Goal: Task Accomplishment & Management: Manage account settings

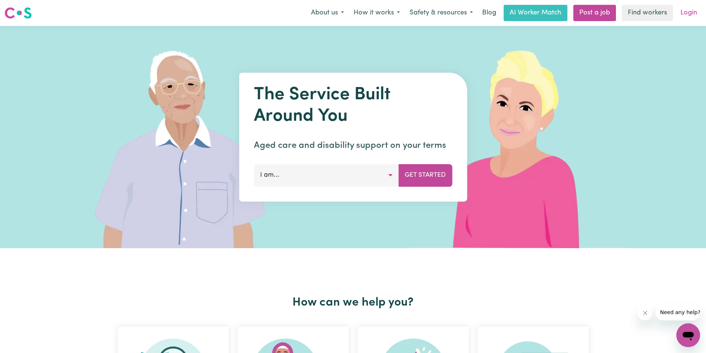
click at [688, 11] on link "Login" at bounding box center [689, 13] width 26 height 16
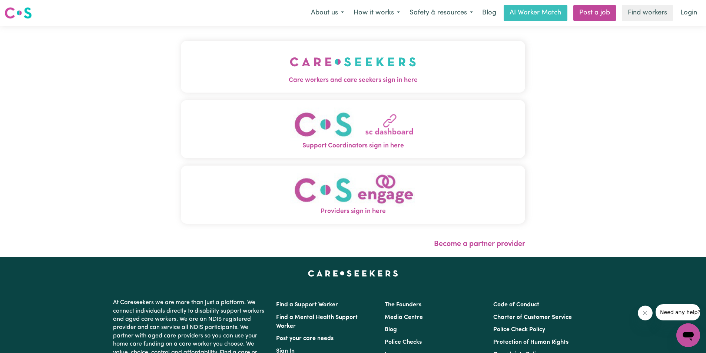
click at [327, 76] on span "Care workers and care seekers sign in here" at bounding box center [353, 81] width 344 height 10
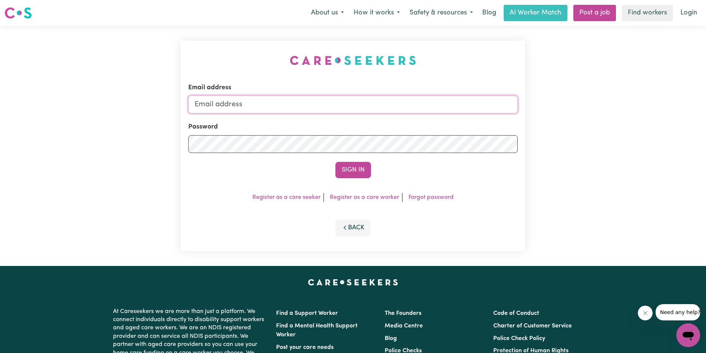
click at [199, 108] on input "Email address" at bounding box center [352, 105] width 329 height 18
type input "[EMAIL_ADDRESS][DOMAIN_NAME]"
click at [425, 197] on link "Forgot password" at bounding box center [430, 198] width 45 height 6
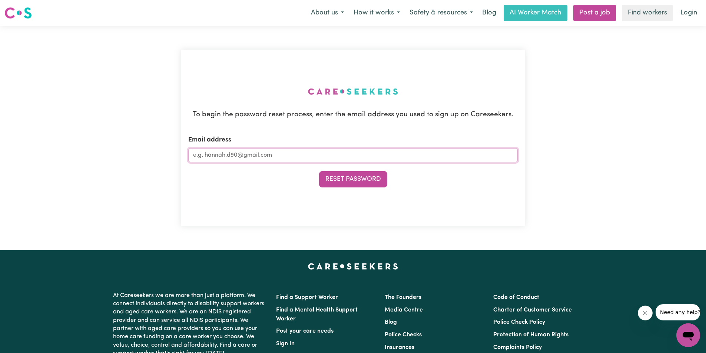
click at [206, 154] on input "Email address" at bounding box center [352, 155] width 329 height 14
type input "[EMAIL_ADDRESS][DOMAIN_NAME]"
click at [339, 177] on button "Reset Password" at bounding box center [353, 179] width 68 height 16
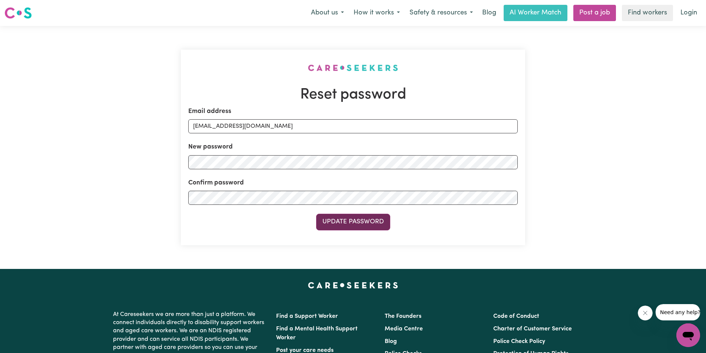
click at [344, 222] on button "Update Password" at bounding box center [353, 222] width 74 height 16
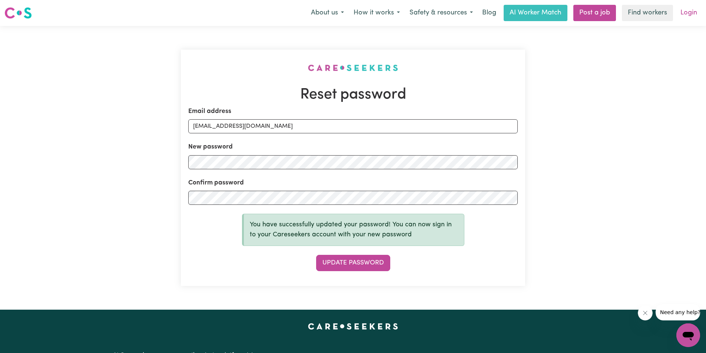
click at [689, 14] on link "Login" at bounding box center [689, 13] width 26 height 16
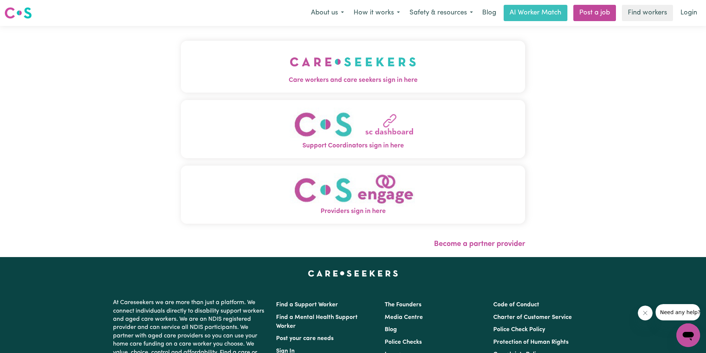
click at [384, 79] on span "Care workers and care seekers sign in here" at bounding box center [353, 81] width 344 height 10
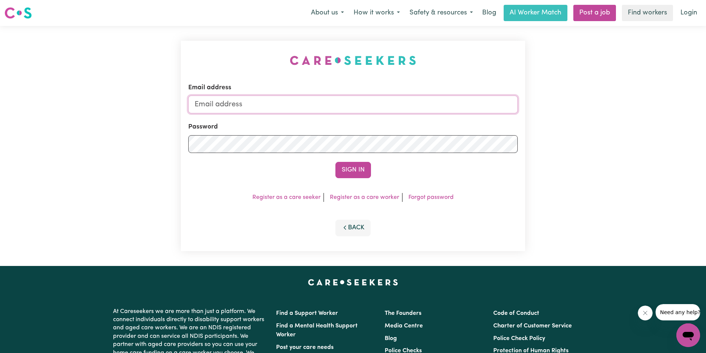
click at [199, 106] on input "Email address" at bounding box center [352, 105] width 329 height 18
type input "[EMAIL_ADDRESS][DOMAIN_NAME]"
click at [343, 165] on button "Sign In" at bounding box center [353, 170] width 36 height 16
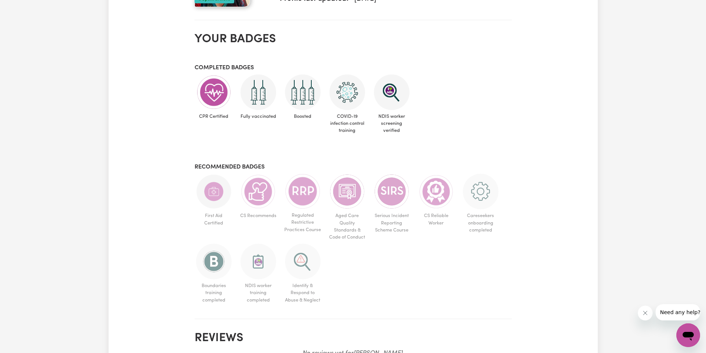
scroll to position [307, 0]
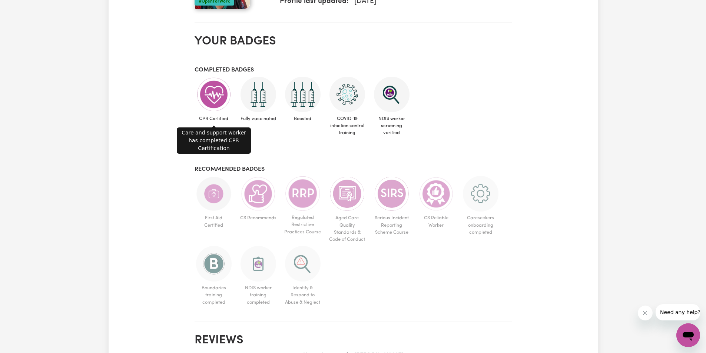
click at [206, 96] on img at bounding box center [214, 95] width 36 height 36
click at [210, 96] on img at bounding box center [214, 95] width 36 height 36
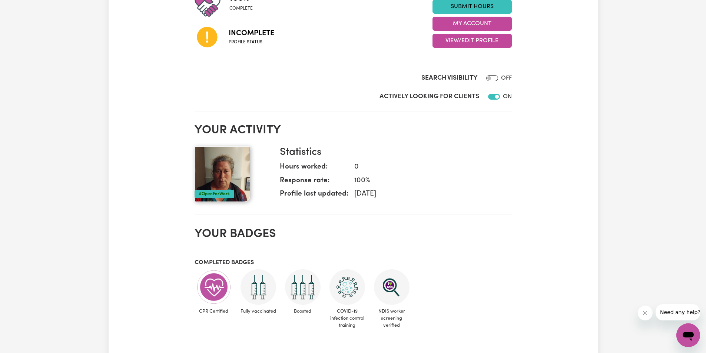
scroll to position [117, 0]
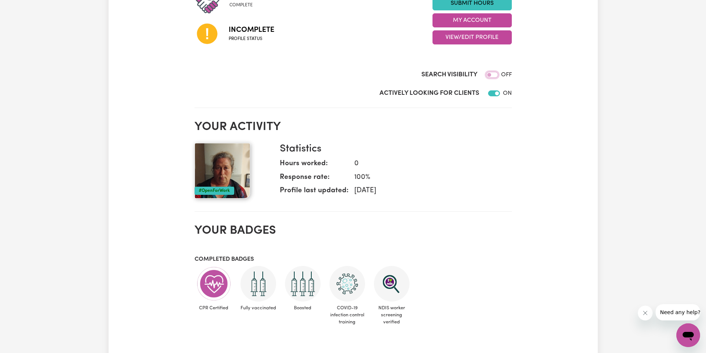
drag, startPoint x: 488, startPoint y: 73, endPoint x: 500, endPoint y: 73, distance: 12.6
click at [500, 73] on div "Search Visibility OFF" at bounding box center [353, 76] width 317 height 13
drag, startPoint x: 489, startPoint y: 74, endPoint x: 518, endPoint y: 75, distance: 28.6
click at [518, 75] on div "My Dashboard 100 % complete Incomplete Profile status Submit Hours My Account V…" at bounding box center [353, 246] width 489 height 634
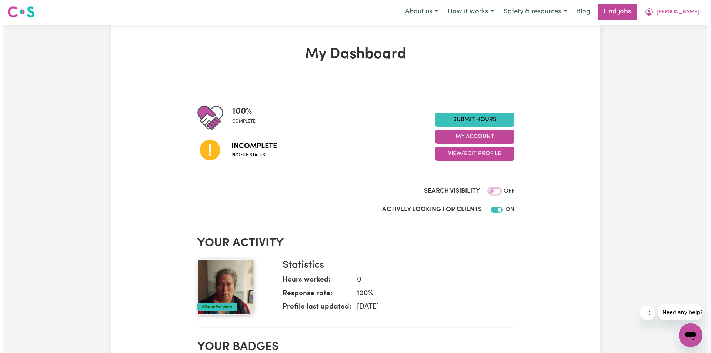
scroll to position [0, 0]
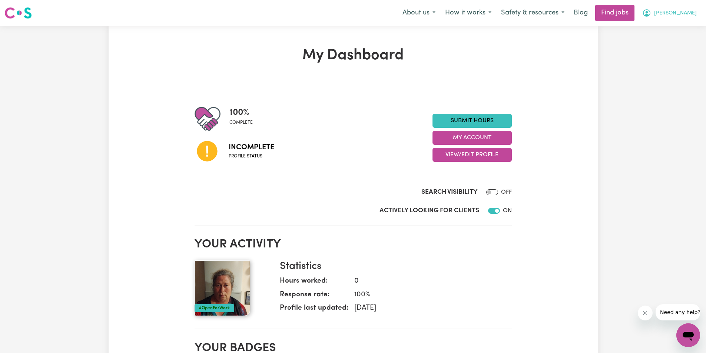
click at [688, 13] on span "[PERSON_NAME]" at bounding box center [675, 13] width 43 height 8
click at [668, 26] on link "My Account" at bounding box center [671, 29] width 59 height 14
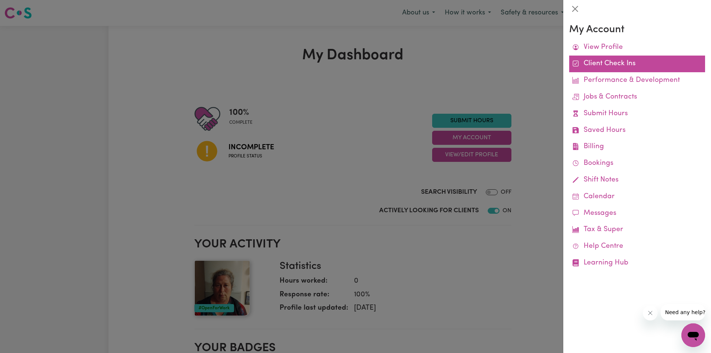
click at [629, 65] on link "Client Check Ins" at bounding box center [637, 64] width 136 height 17
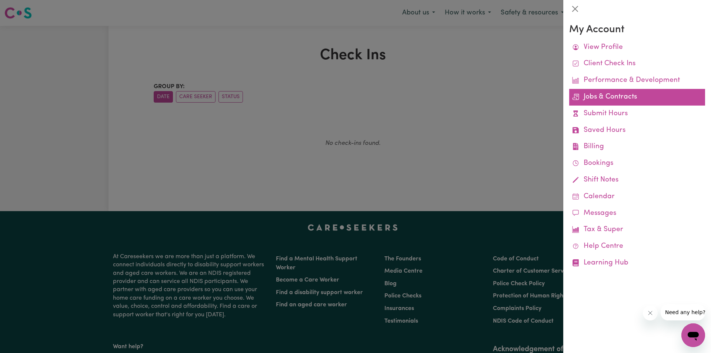
click at [623, 90] on link "Jobs & Contracts" at bounding box center [637, 97] width 136 height 17
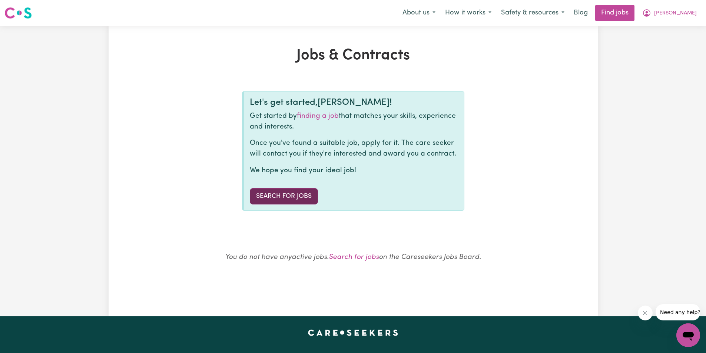
click at [288, 195] on link "Search for Jobs" at bounding box center [284, 196] width 68 height 16
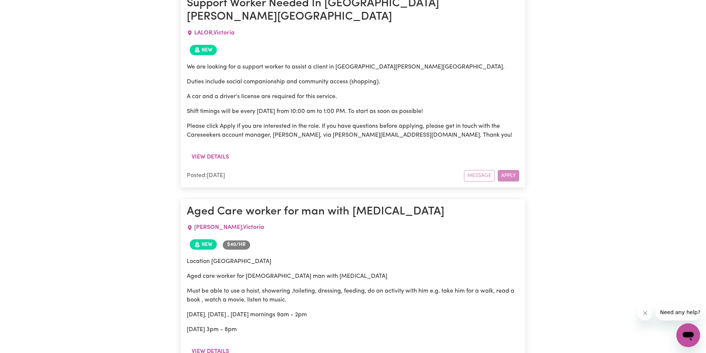
scroll to position [3609, 0]
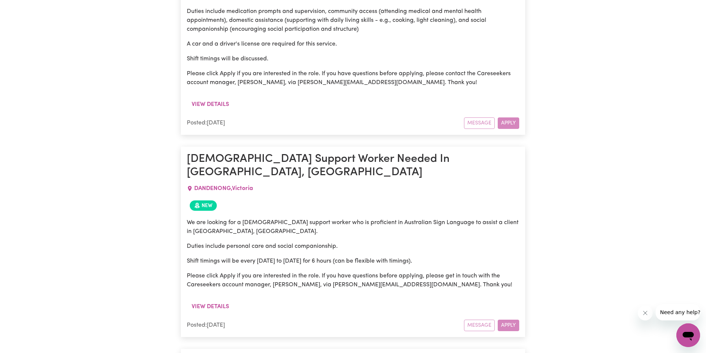
scroll to position [0, 0]
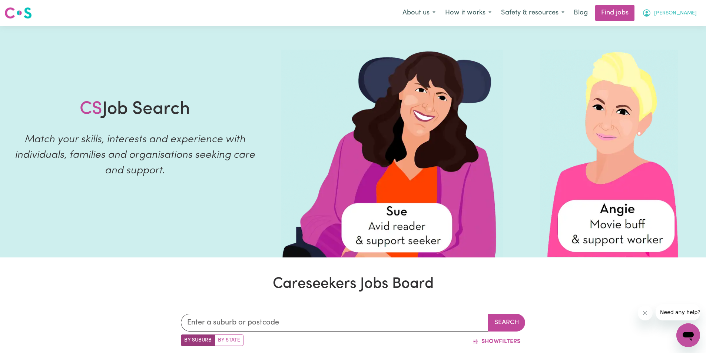
click at [682, 13] on span "[PERSON_NAME]" at bounding box center [675, 13] width 43 height 8
click at [677, 24] on link "My Account" at bounding box center [671, 29] width 59 height 14
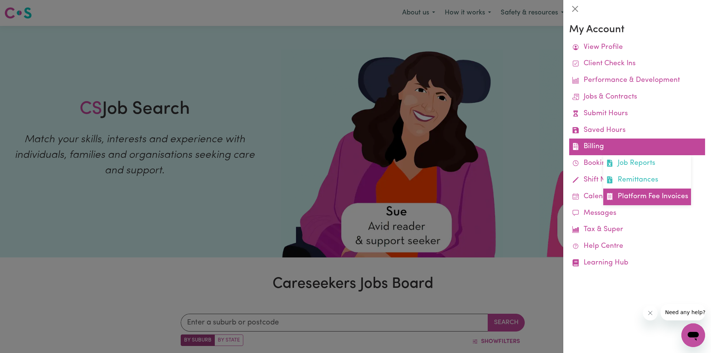
click at [655, 196] on link "Platform Fee Invoices" at bounding box center [648, 197] width 88 height 17
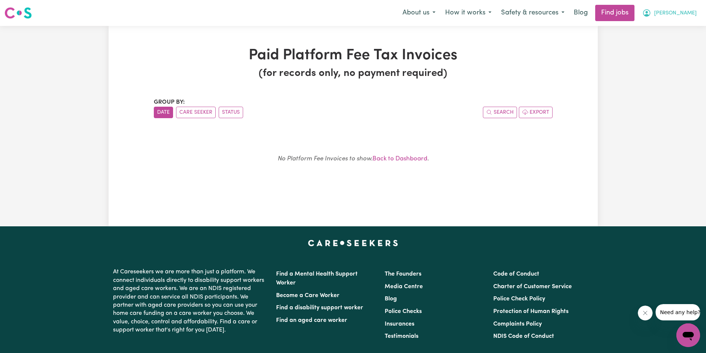
click at [695, 13] on span "[PERSON_NAME]" at bounding box center [675, 13] width 43 height 8
click at [687, 30] on link "My Account" at bounding box center [671, 29] width 59 height 14
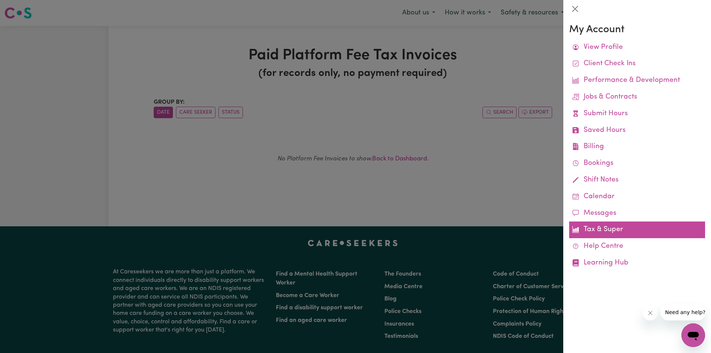
click at [629, 233] on link "Tax & Super" at bounding box center [637, 230] width 136 height 17
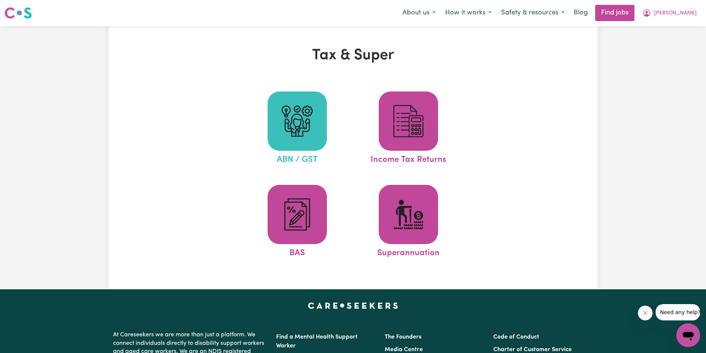
click at [298, 124] on img at bounding box center [297, 121] width 36 height 36
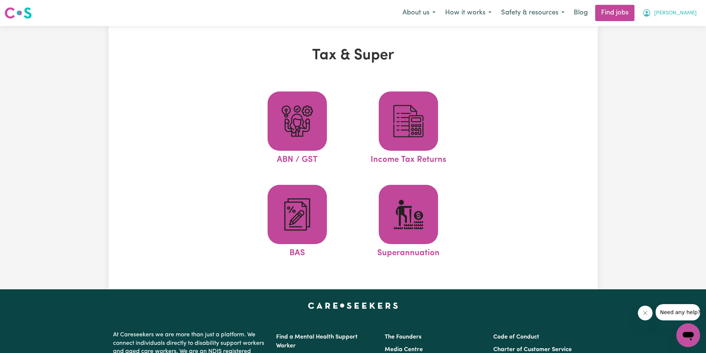
click at [680, 10] on span "[PERSON_NAME]" at bounding box center [675, 13] width 43 height 8
click at [673, 28] on link "My Account" at bounding box center [671, 29] width 59 height 14
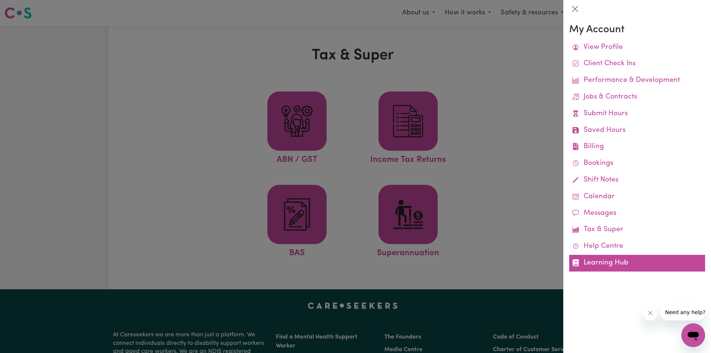
click at [620, 266] on link "Learning Hub" at bounding box center [637, 263] width 136 height 17
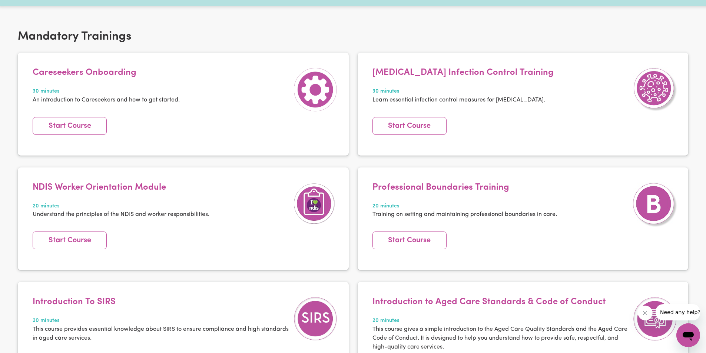
scroll to position [133, 0]
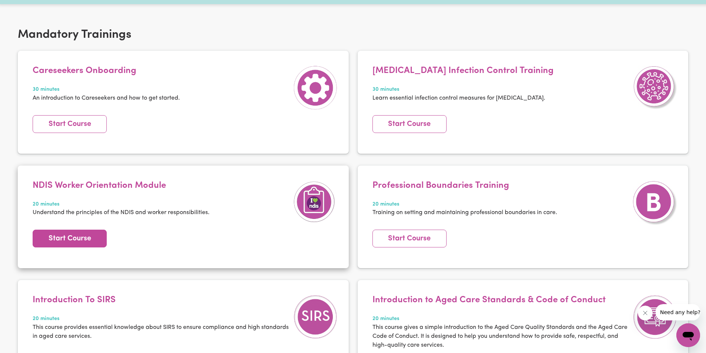
click at [58, 239] on link "Start Course" at bounding box center [70, 239] width 74 height 18
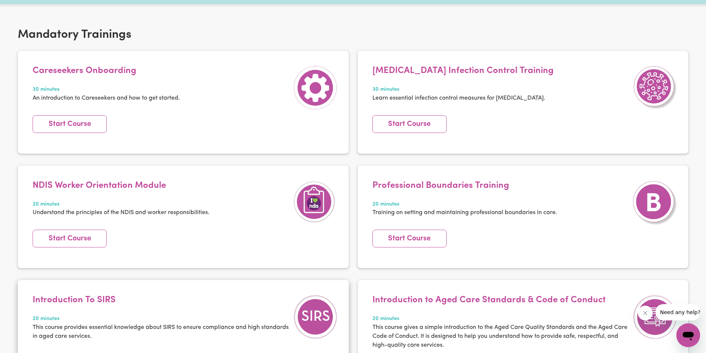
click at [313, 311] on img at bounding box center [315, 317] width 44 height 44
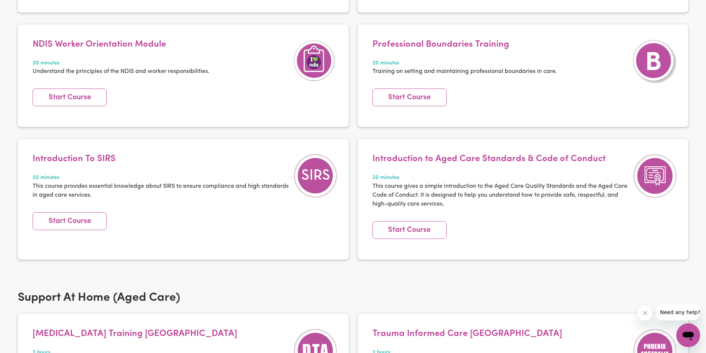
scroll to position [324, 0]
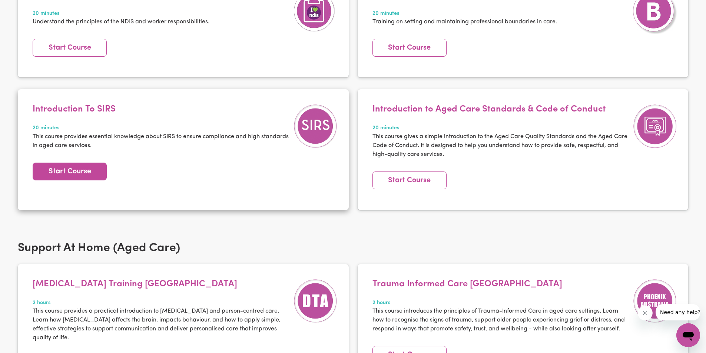
click at [82, 175] on link "Start Course" at bounding box center [70, 172] width 74 height 18
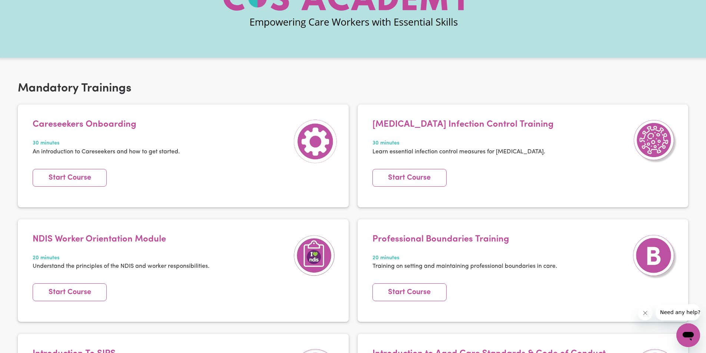
scroll to position [16, 0]
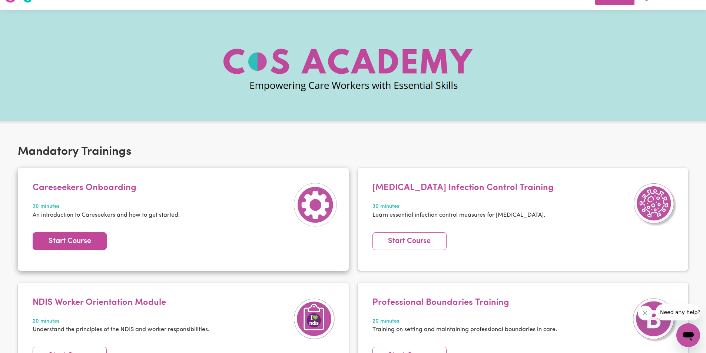
click at [89, 241] on link "Start Course" at bounding box center [70, 241] width 74 height 18
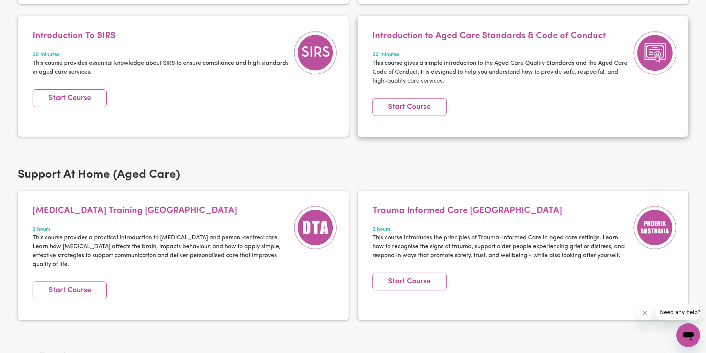
scroll to position [391, 0]
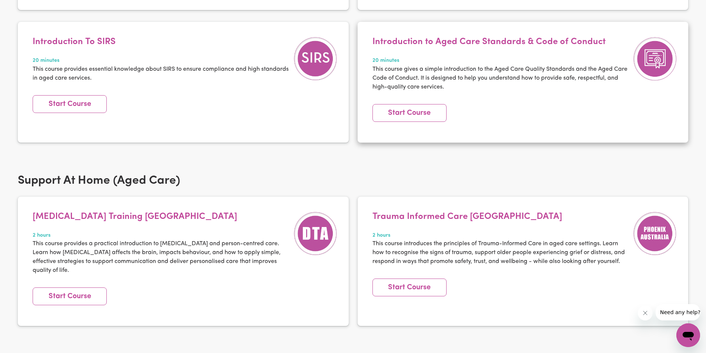
click at [665, 102] on article "Introduction to Aged Care Standards & Code of Conduct 20 minutes This course gi…" at bounding box center [523, 82] width 331 height 120
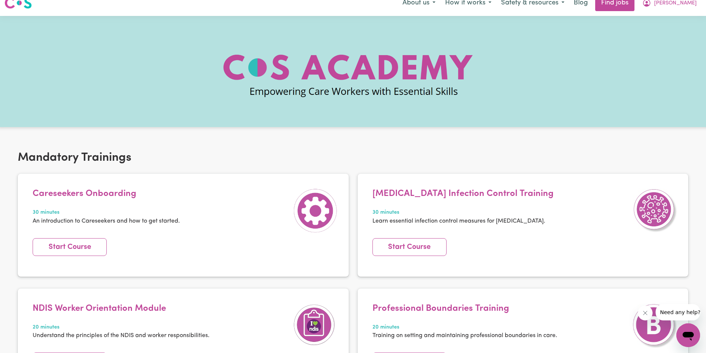
scroll to position [0, 0]
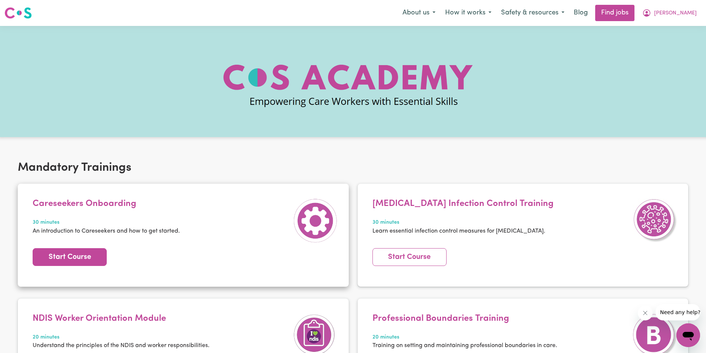
click at [70, 257] on link "Start Course" at bounding box center [70, 257] width 74 height 18
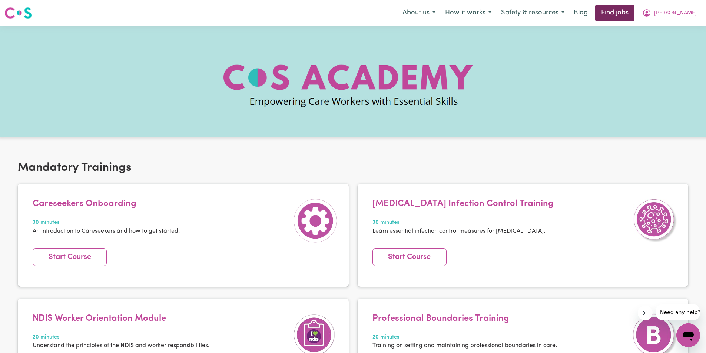
click at [634, 18] on link "Find jobs" at bounding box center [614, 13] width 39 height 16
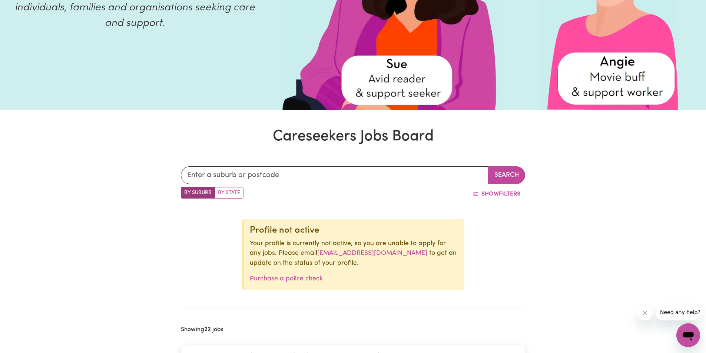
scroll to position [190, 0]
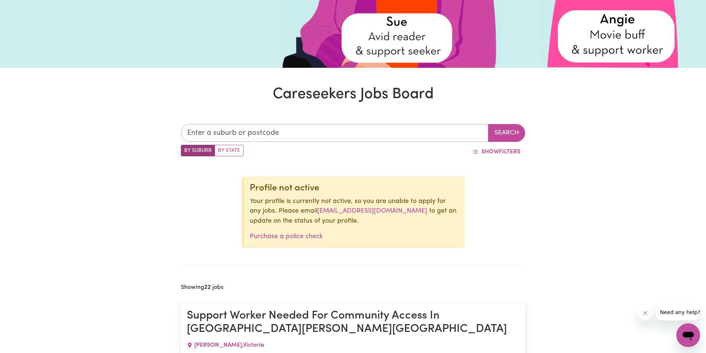
click at [210, 129] on input "text" at bounding box center [335, 133] width 308 height 18
type input "eat"
type input "[PERSON_NAME], [GEOGRAPHIC_DATA], 0820"
type input "ea"
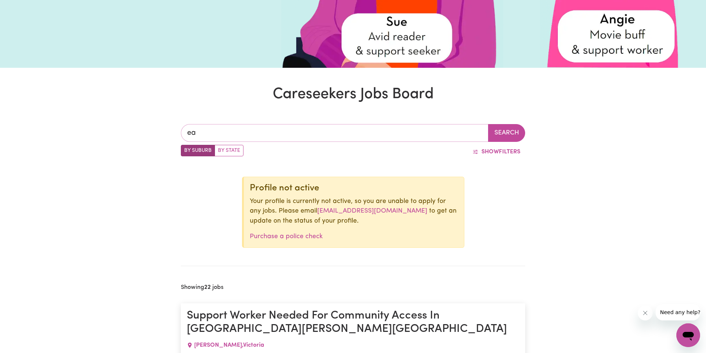
type input "e"
type input "kew"
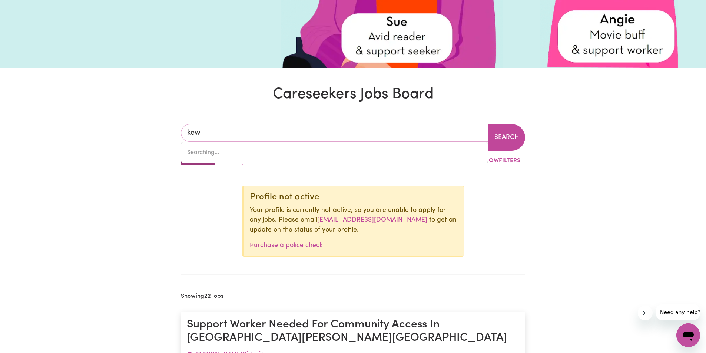
type input "[GEOGRAPHIC_DATA], [GEOGRAPHIC_DATA], 2439"
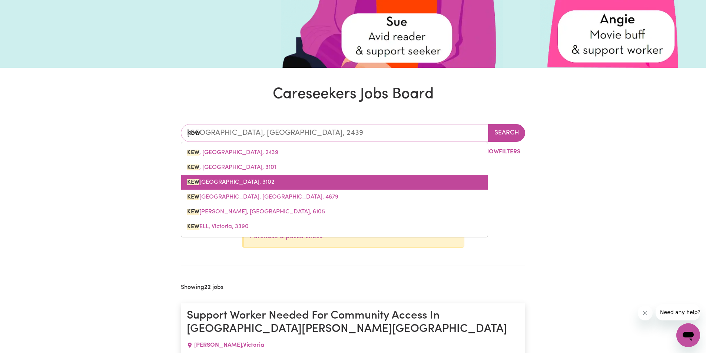
click at [243, 183] on span "[GEOGRAPHIC_DATA], 3102" at bounding box center [230, 182] width 87 height 6
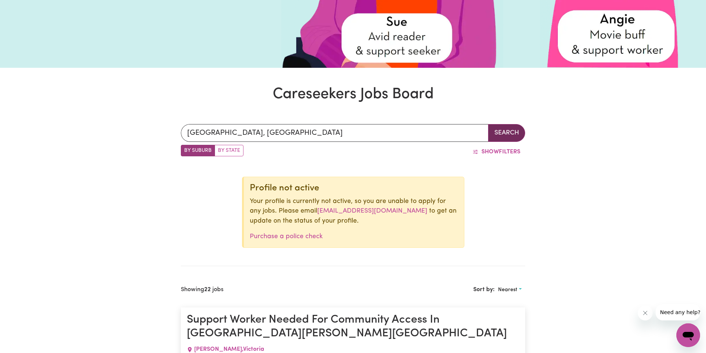
click at [504, 129] on button "Search" at bounding box center [506, 133] width 37 height 18
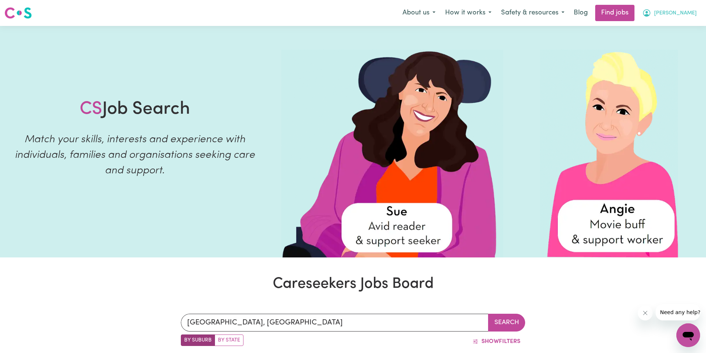
click at [695, 9] on button "[PERSON_NAME]" at bounding box center [669, 13] width 64 height 16
click at [667, 28] on link "My Account" at bounding box center [671, 29] width 59 height 14
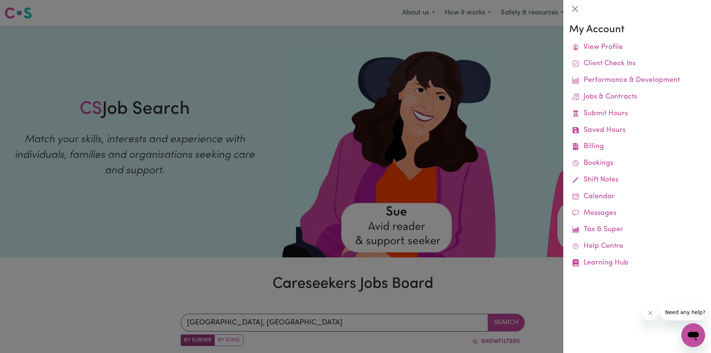
click at [439, 99] on div at bounding box center [355, 176] width 711 height 353
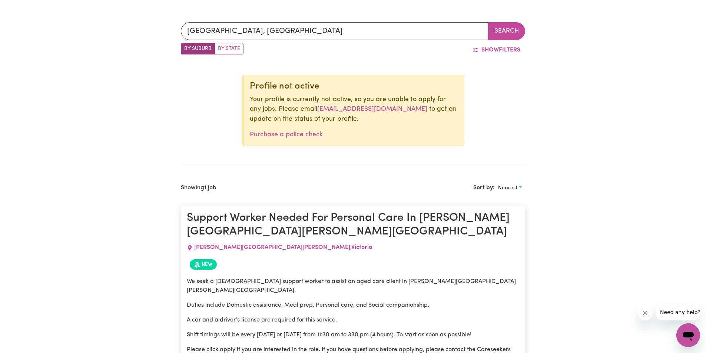
scroll to position [289, 0]
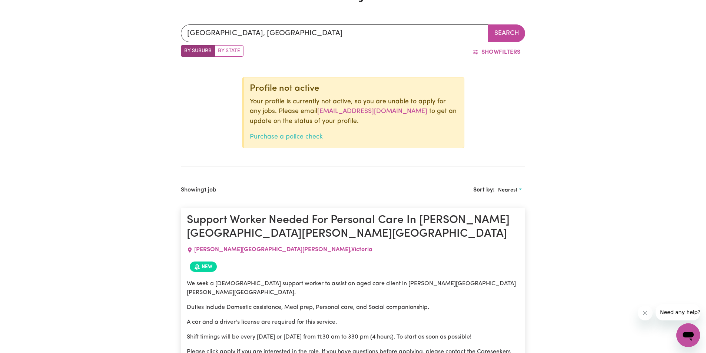
click at [318, 136] on link "Purchase a police check" at bounding box center [286, 137] width 73 height 6
